Goal: Find specific page/section: Find specific page/section

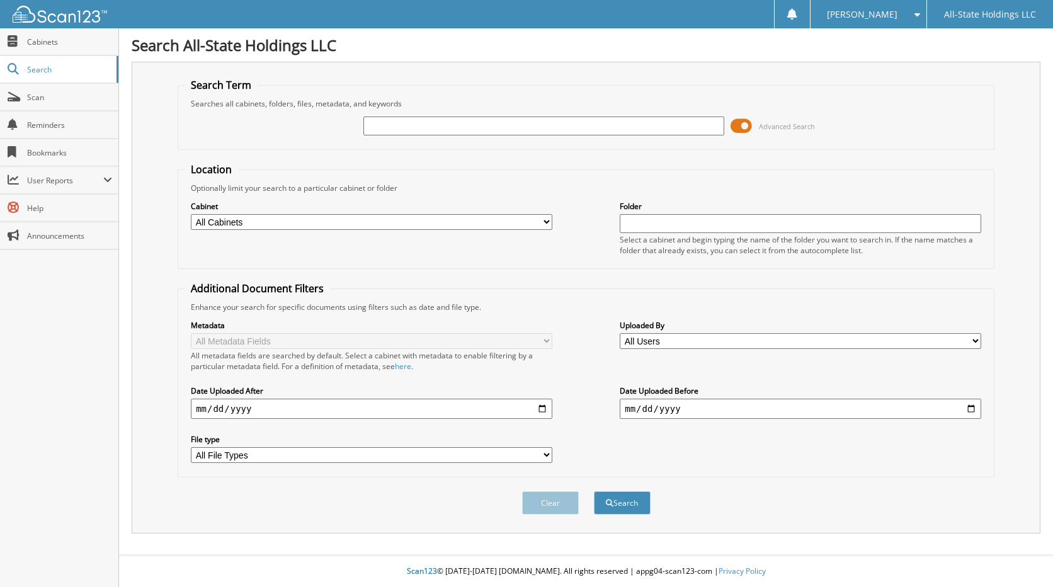
click at [462, 125] on input "text" at bounding box center [544, 126] width 362 height 19
type input "H"
type input "JEAN HARRIS"
click at [594, 491] on button "Search" at bounding box center [622, 502] width 57 height 23
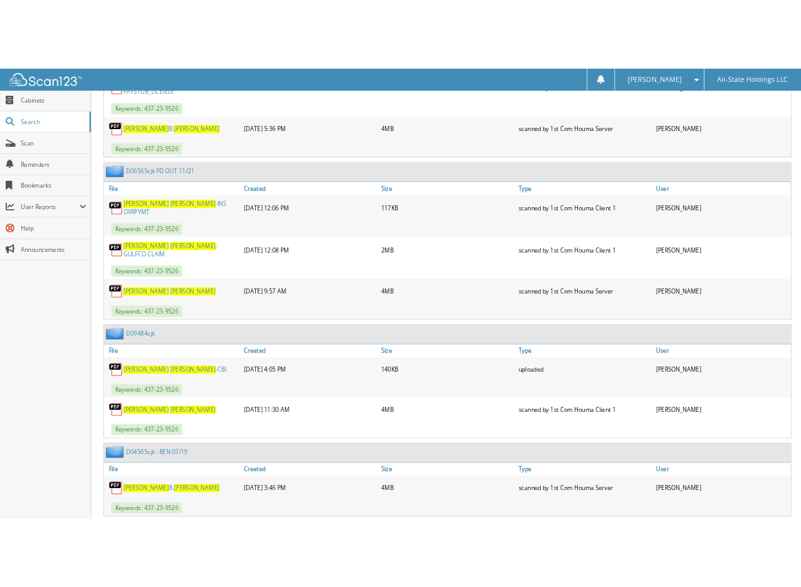
scroll to position [835, 0]
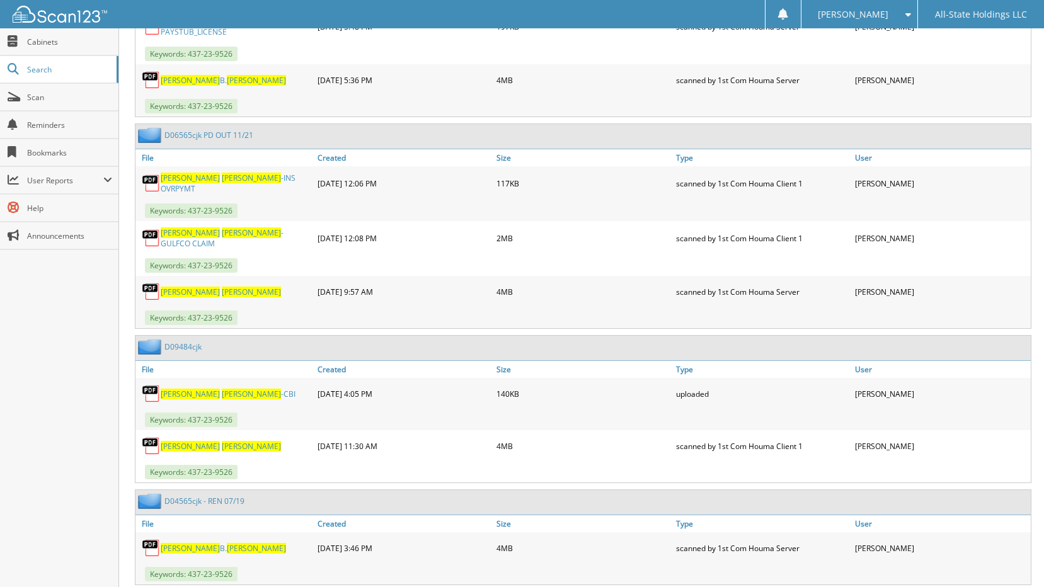
click at [222, 441] on span "HARRIS" at bounding box center [251, 446] width 59 height 11
drag, startPoint x: 205, startPoint y: 434, endPoint x: 419, endPoint y: 427, distance: 214.9
click at [205, 435] on div "JEAN HARRIS" at bounding box center [224, 445] width 179 height 25
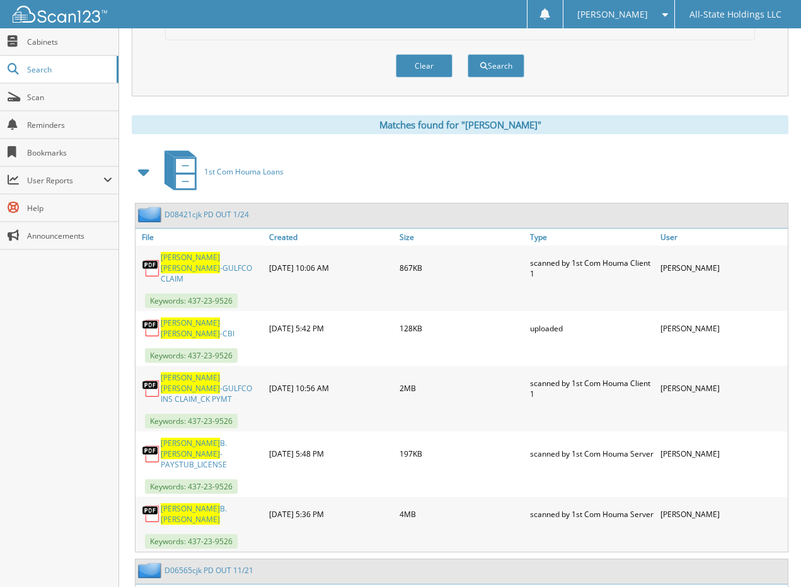
scroll to position [457, 0]
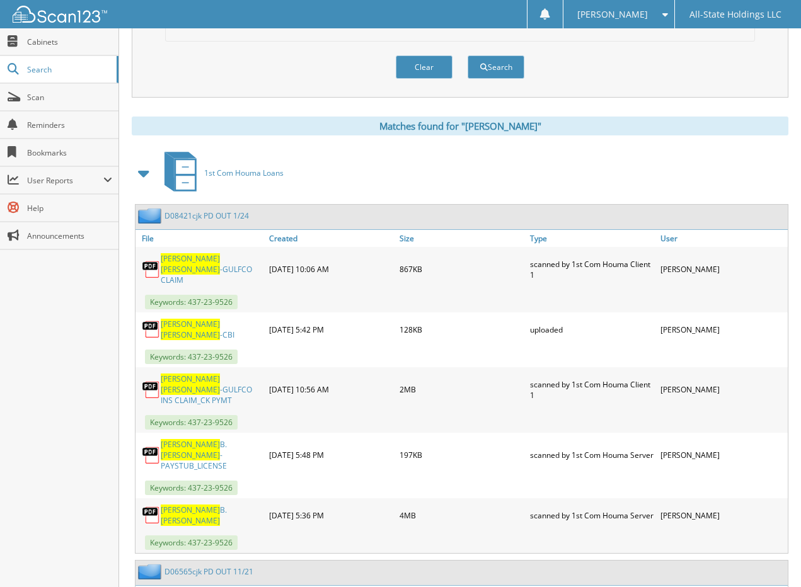
click at [202, 450] on span "HARRIS" at bounding box center [190, 455] width 59 height 11
click at [197, 450] on span "HARRIS" at bounding box center [190, 455] width 59 height 11
click at [200, 450] on span "HARRIS" at bounding box center [190, 455] width 59 height 11
drag, startPoint x: 223, startPoint y: 218, endPoint x: 405, endPoint y: 230, distance: 182.4
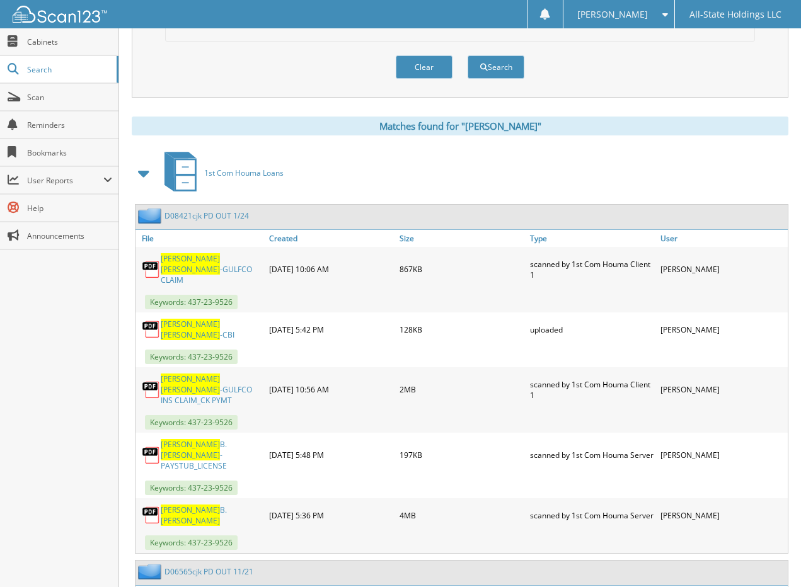
click at [224, 217] on link "D08421cjk PD OUT 1/24" at bounding box center [206, 215] width 84 height 11
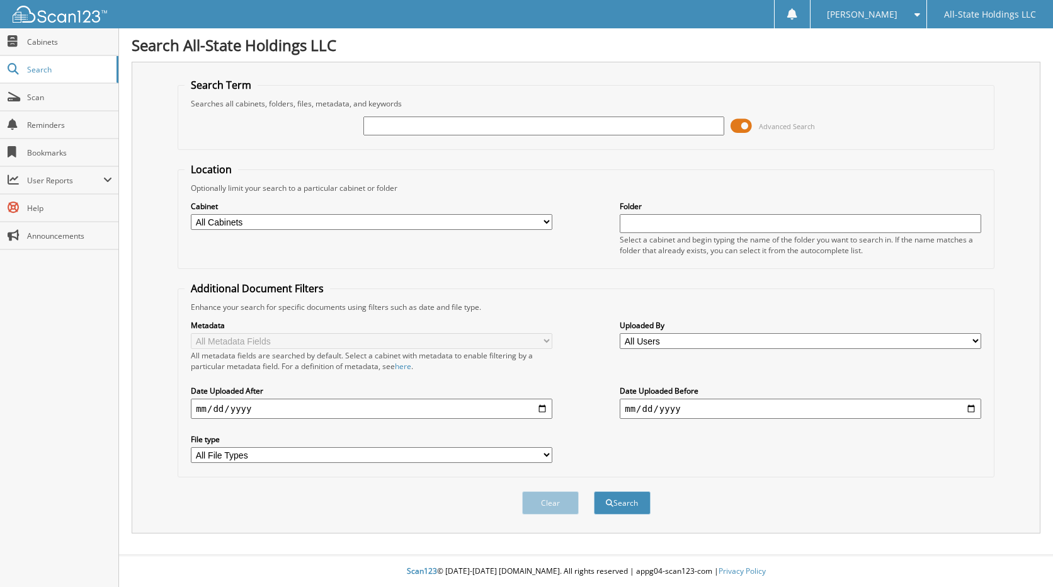
click at [397, 123] on input "text" at bounding box center [544, 126] width 362 height 19
type input "[PERSON_NAME]"
click at [539, 502] on button "Clear" at bounding box center [550, 502] width 57 height 23
click at [472, 127] on input "text" at bounding box center [544, 126] width 362 height 19
type input "[PERSON_NAME]"
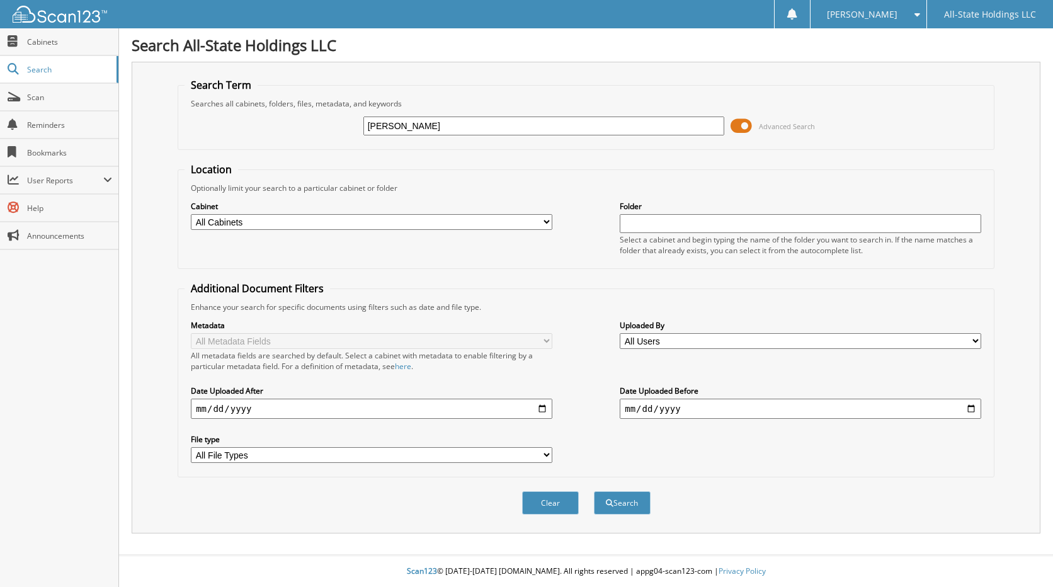
click at [594, 491] on button "Search" at bounding box center [622, 502] width 57 height 23
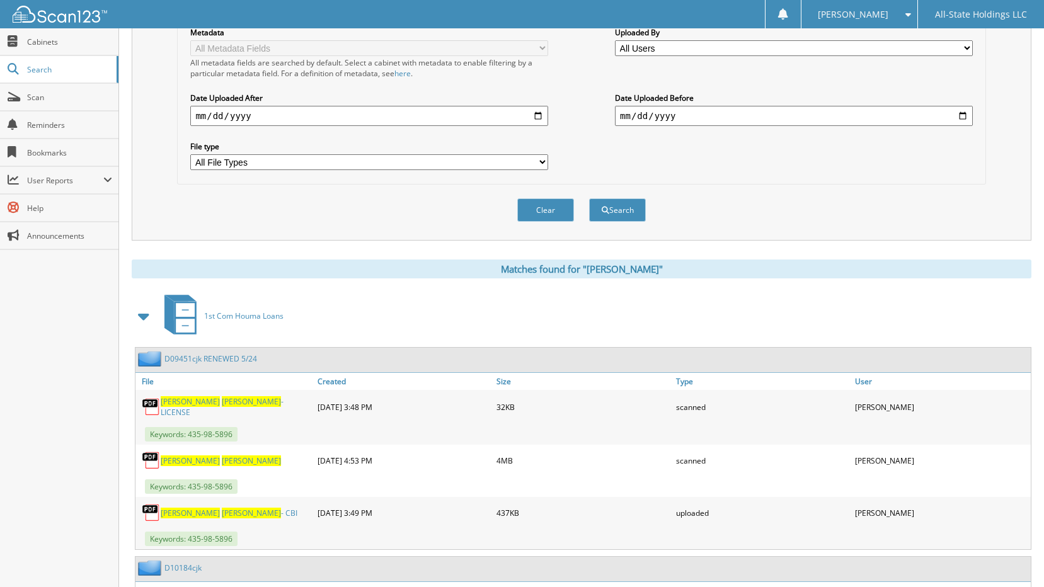
scroll to position [315, 0]
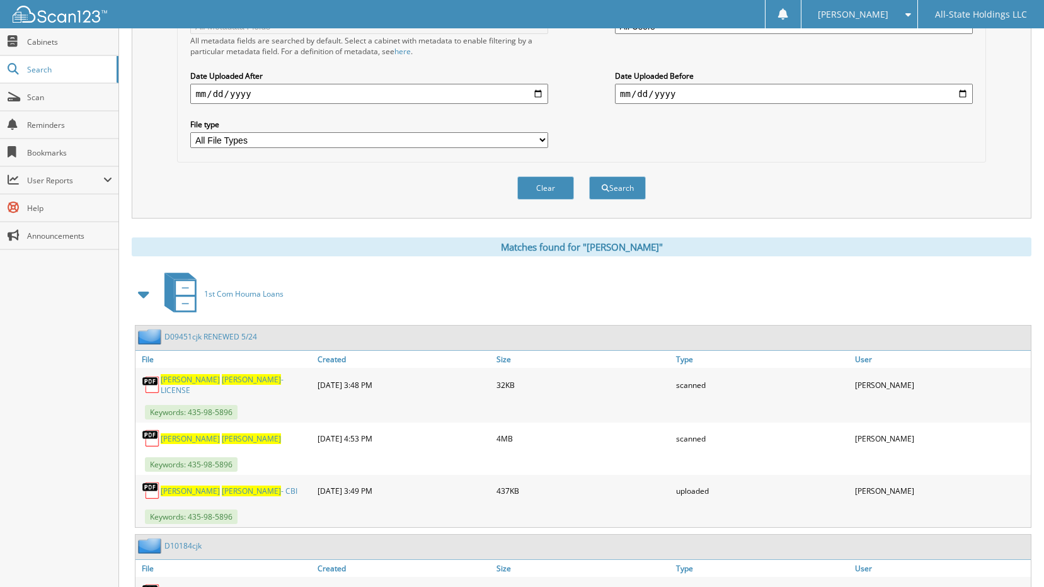
click at [232, 383] on link "[PERSON_NAME] -LICENSE" at bounding box center [236, 384] width 151 height 21
drag, startPoint x: 232, startPoint y: 383, endPoint x: 603, endPoint y: 362, distance: 371.6
click at [234, 383] on link "[PERSON_NAME] -LICENSE" at bounding box center [236, 384] width 151 height 21
click at [204, 336] on link "D09451cjk RENEWED 5/24" at bounding box center [210, 336] width 93 height 11
